Goal: Information Seeking & Learning: Find specific fact

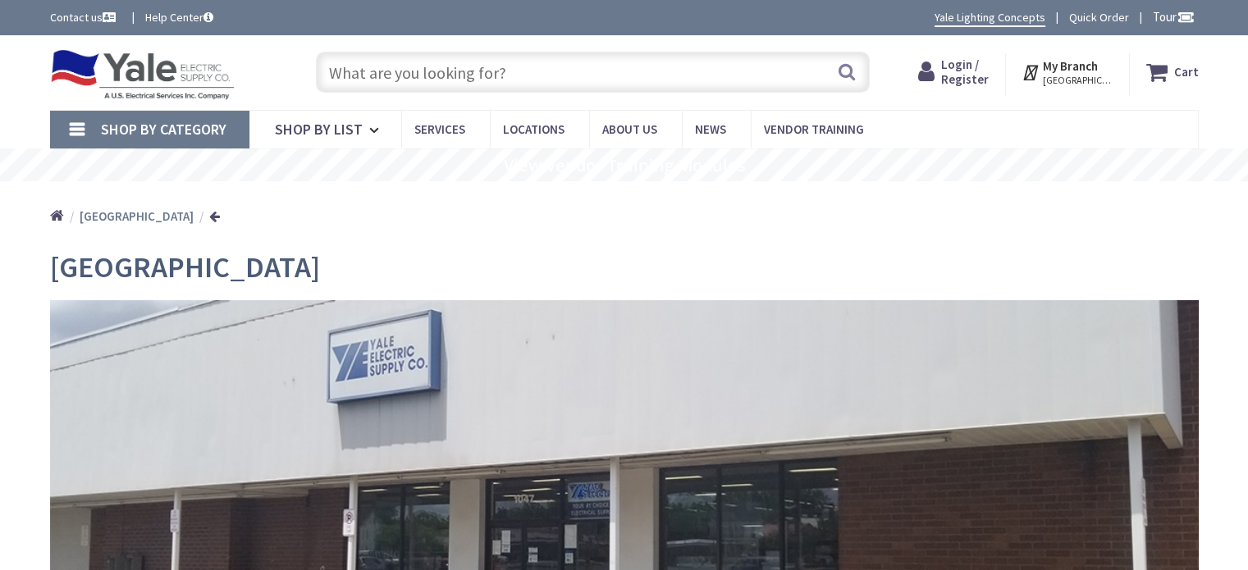
click at [497, 84] on input "text" at bounding box center [593, 72] width 554 height 41
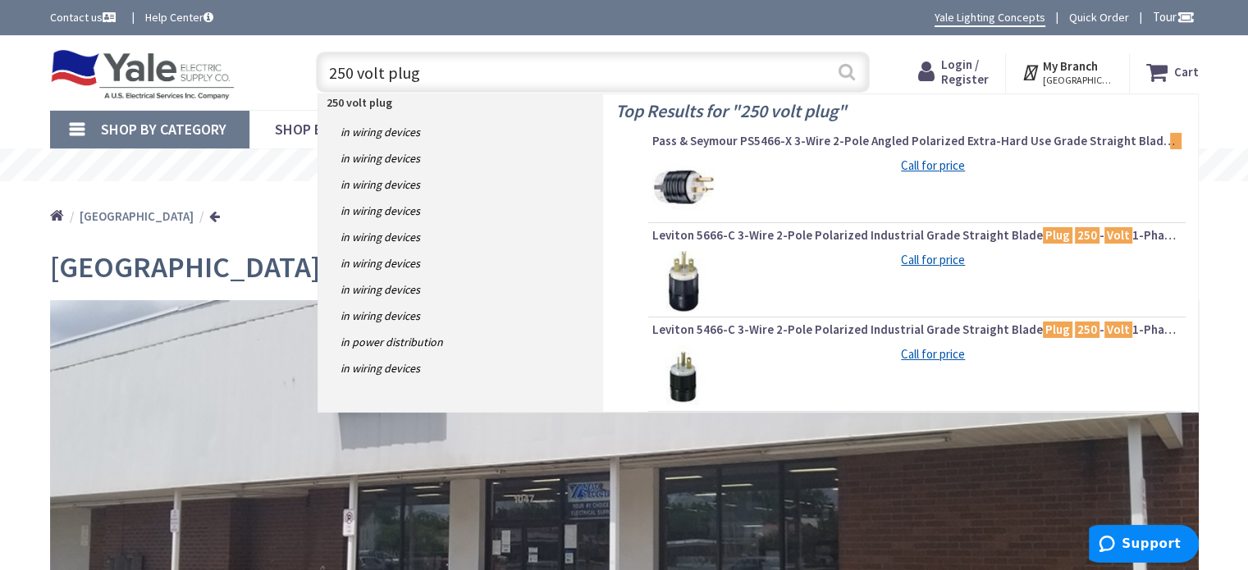
type input "250 volt plug"
click at [854, 80] on button "Search" at bounding box center [846, 71] width 21 height 37
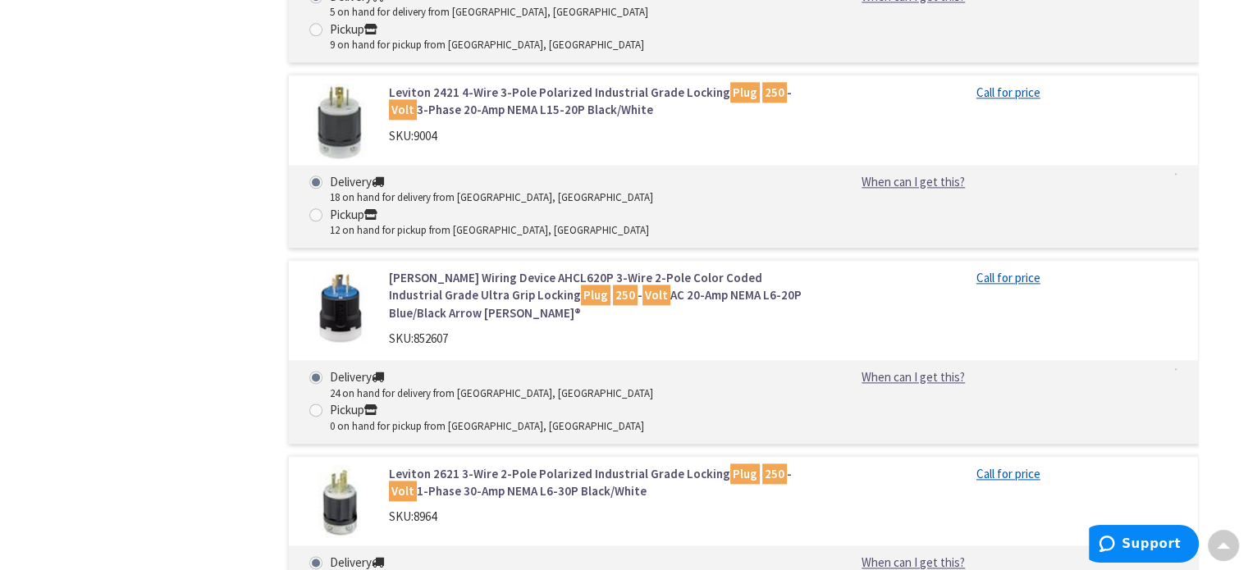
scroll to position [2134, 0]
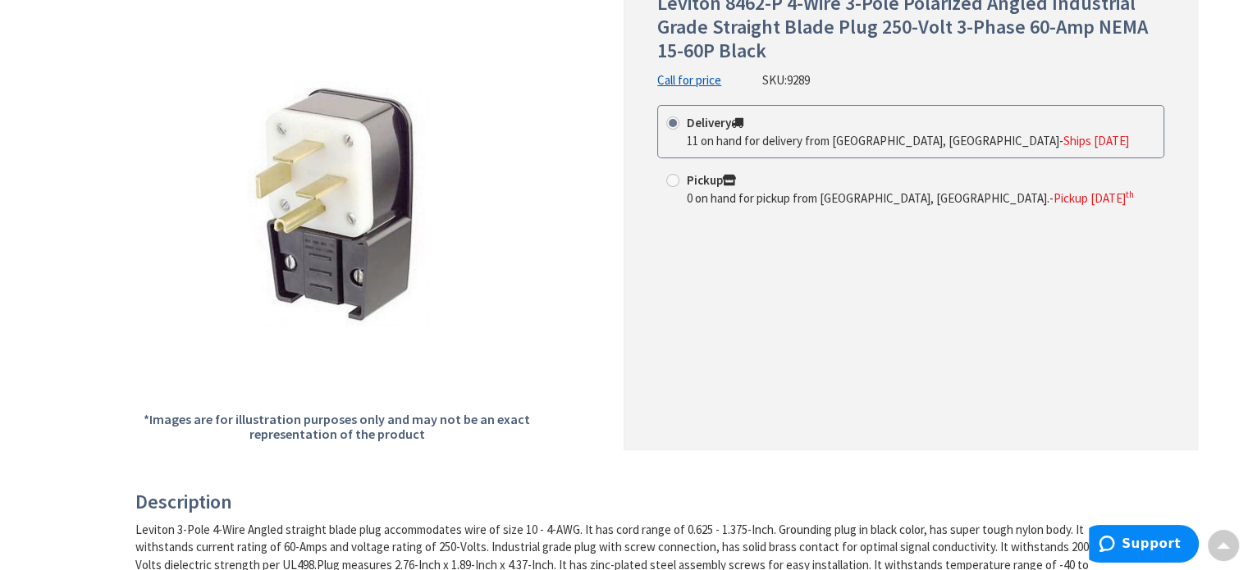
scroll to position [164, 0]
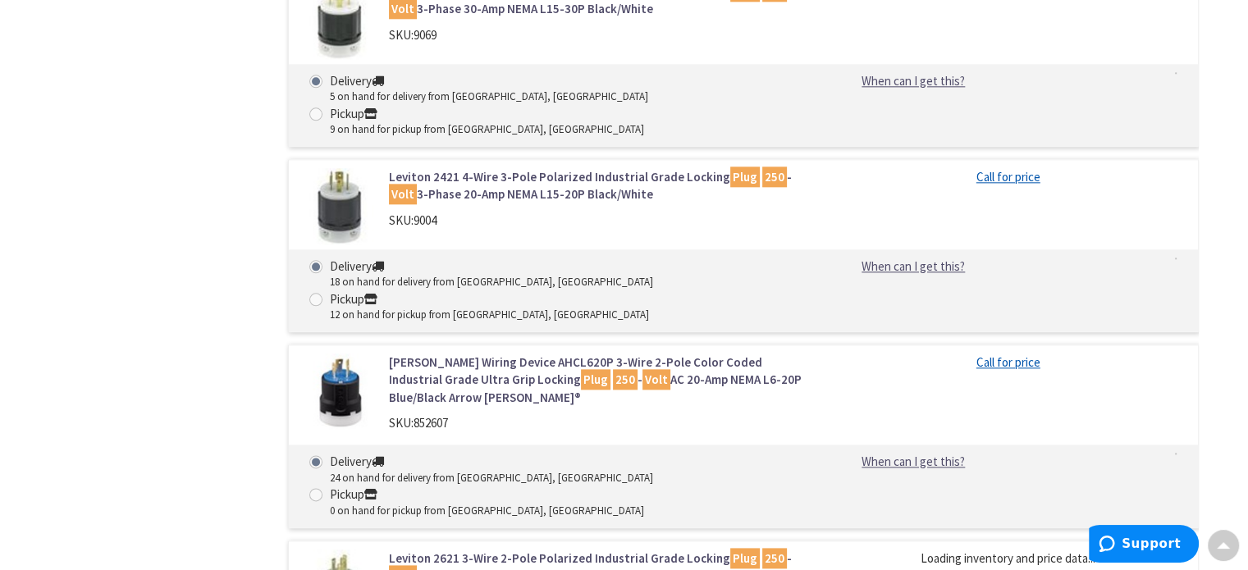
scroll to position [2005, 0]
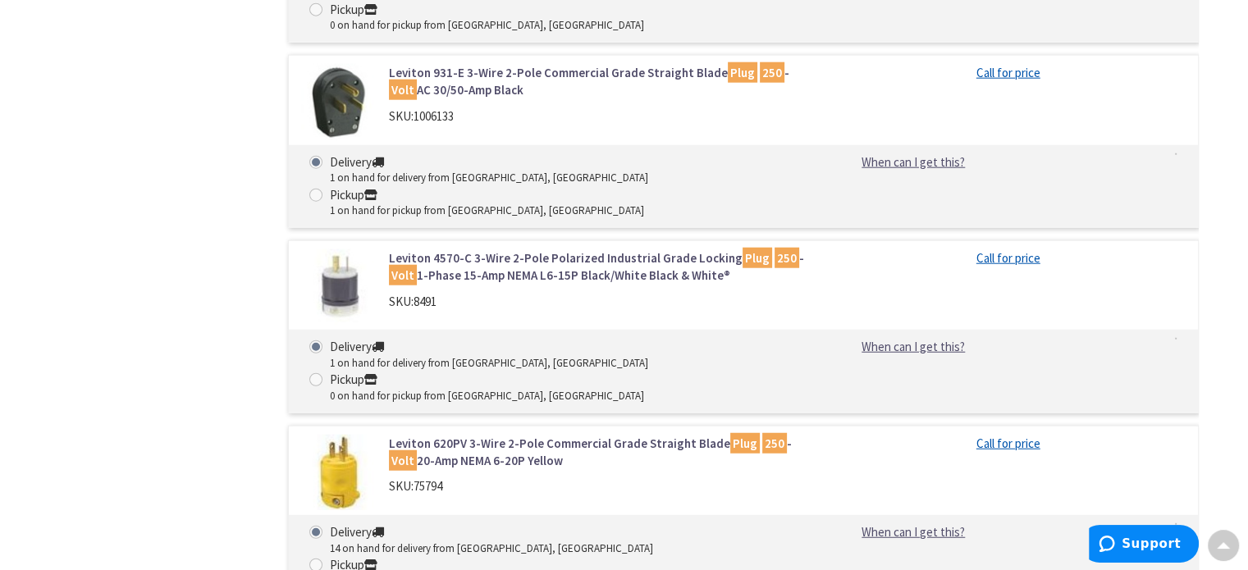
scroll to position [4468, 0]
